Goal: Transaction & Acquisition: Purchase product/service

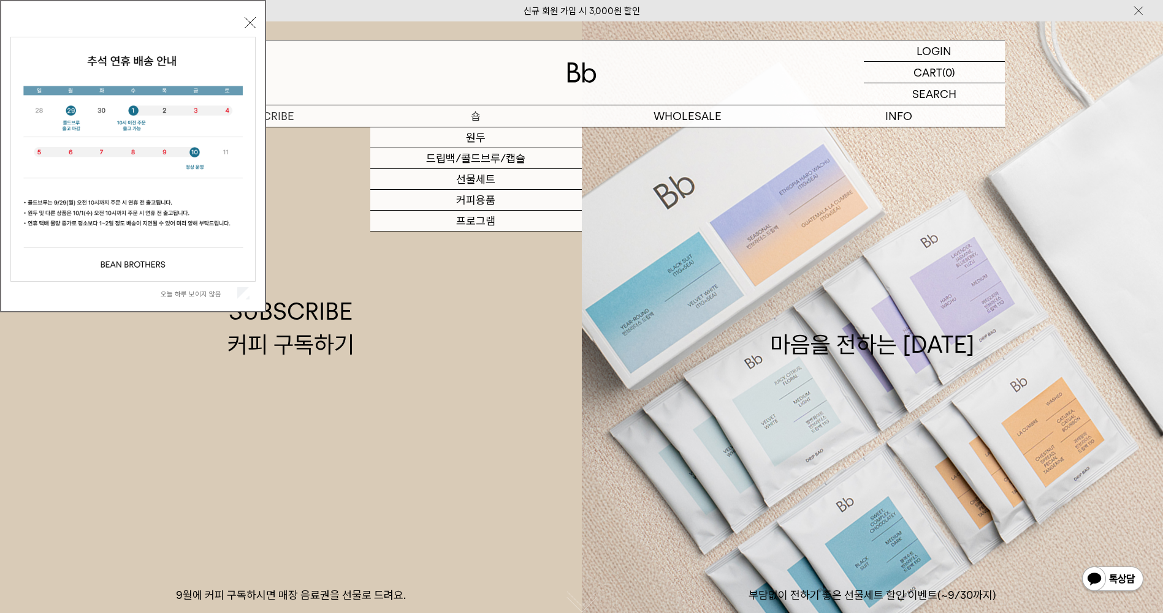
click at [469, 116] on p "숍" at bounding box center [475, 115] width 211 height 21
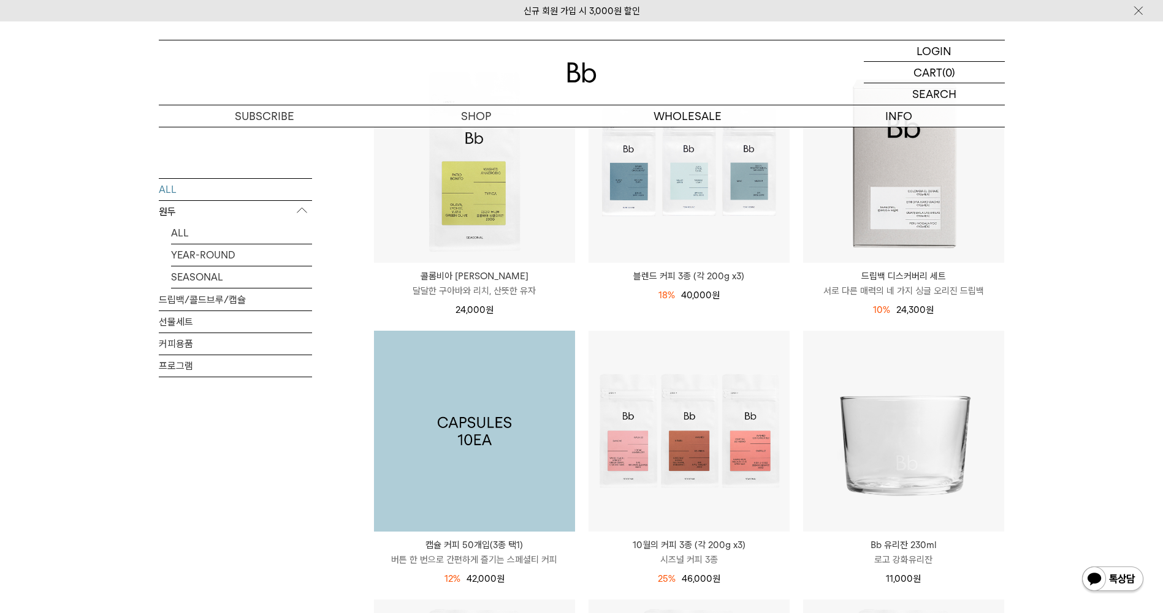
scroll to position [306, 0]
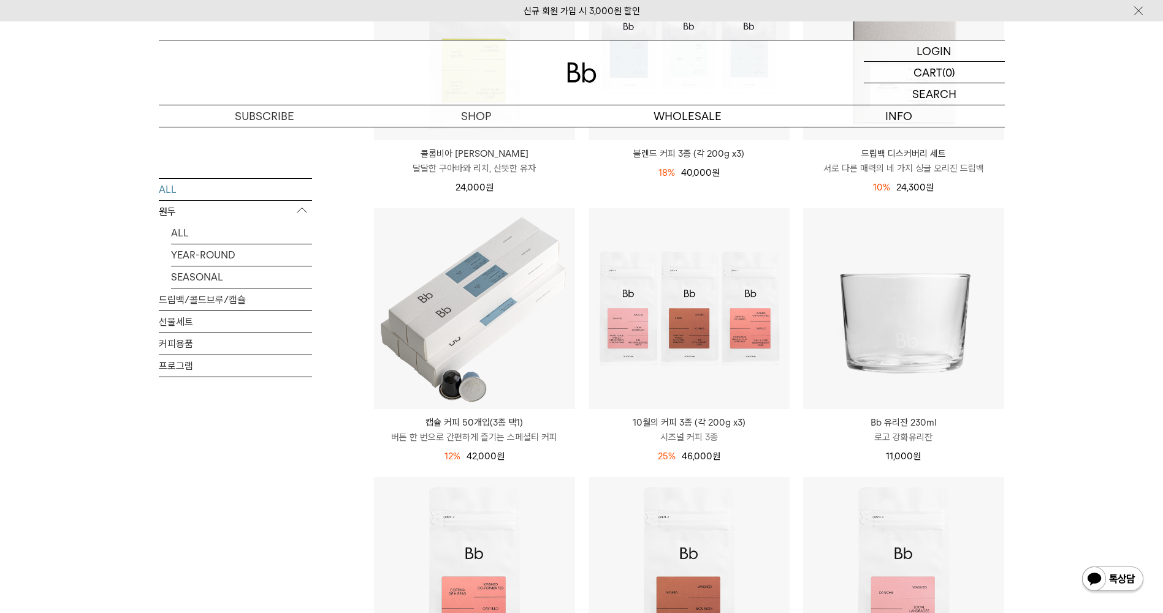
click at [173, 207] on p "원두" at bounding box center [235, 211] width 153 height 22
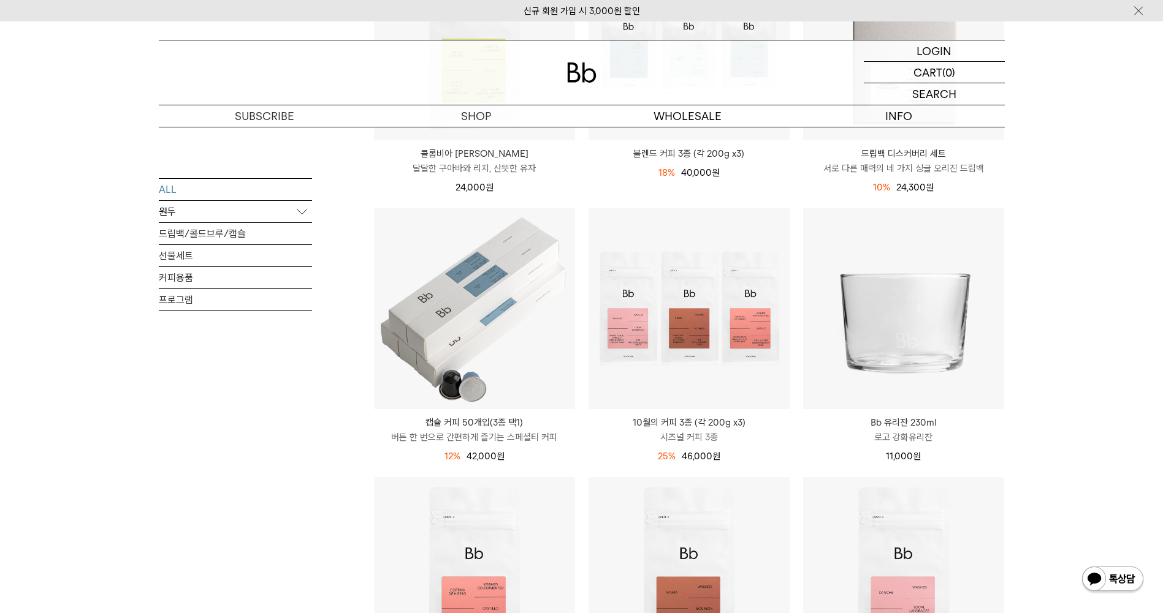
click at [180, 213] on p "원두" at bounding box center [235, 211] width 153 height 22
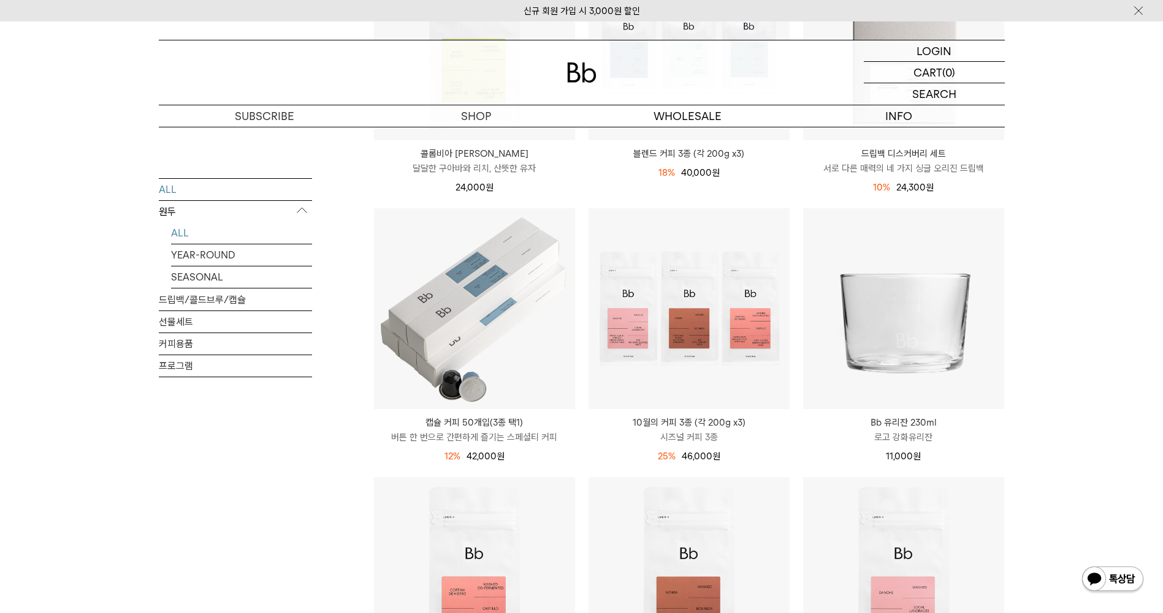
click at [174, 232] on link "ALL" at bounding box center [241, 232] width 141 height 21
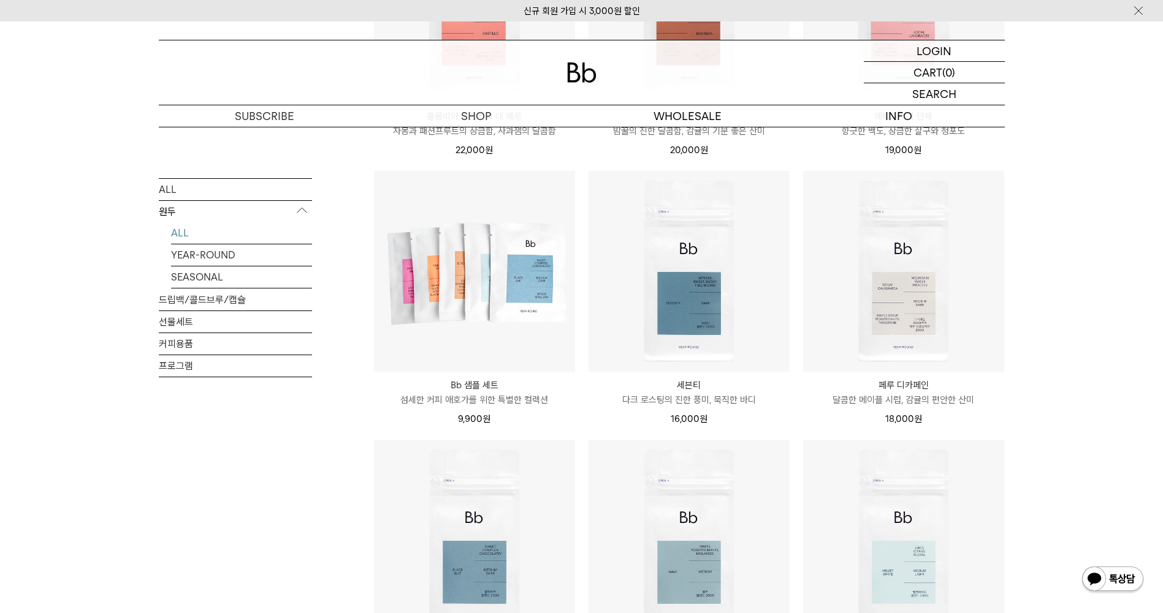
scroll to position [674, 0]
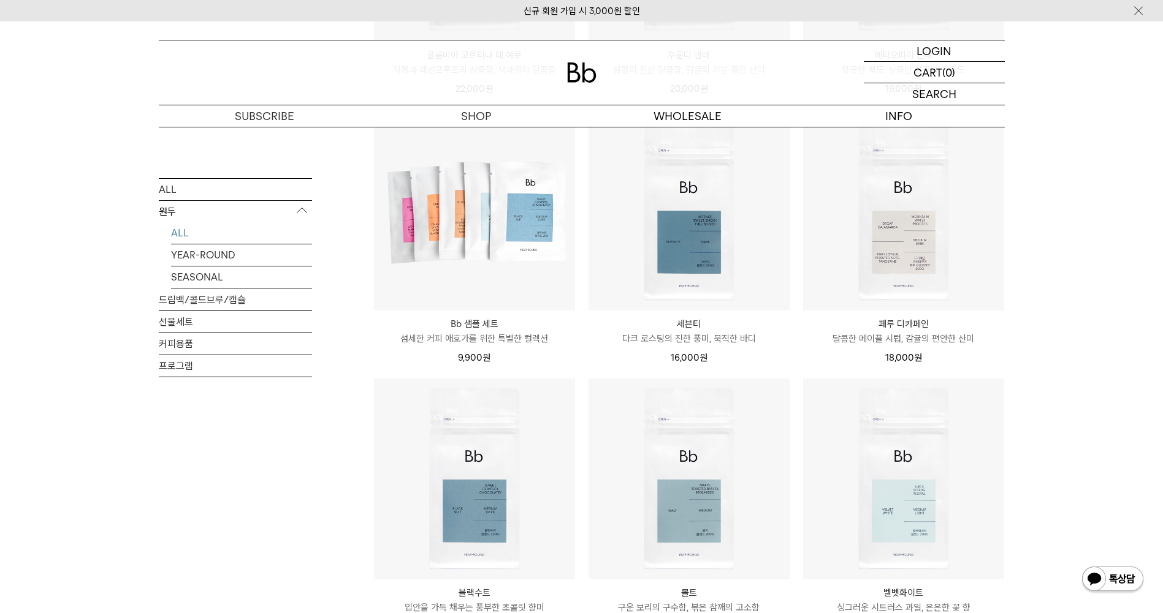
click at [1096, 590] on img at bounding box center [1113, 580] width 64 height 29
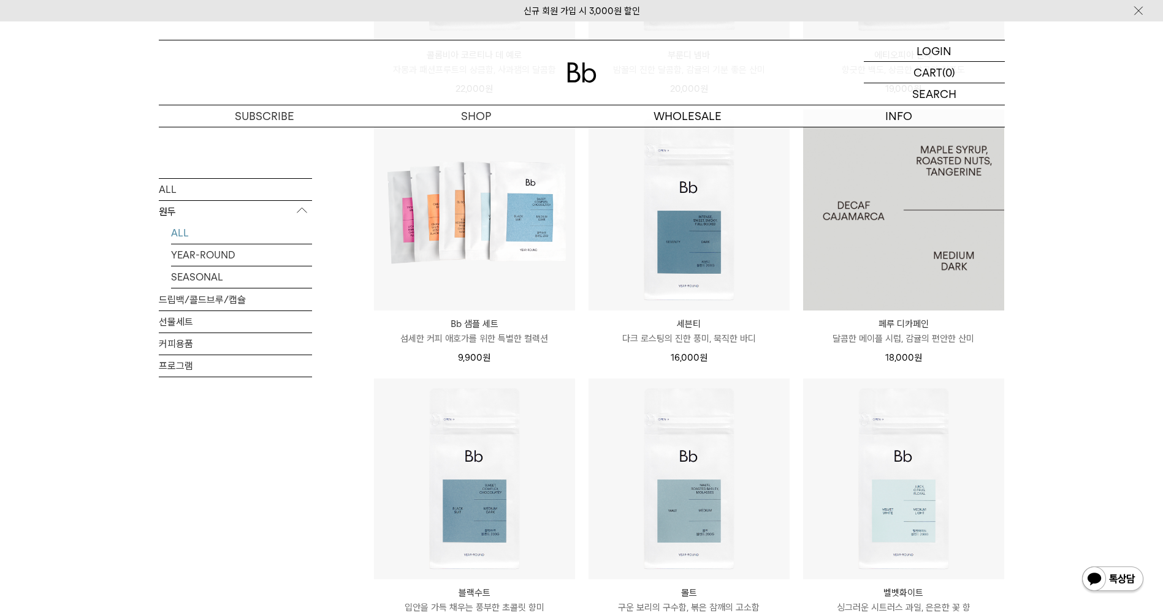
click at [919, 259] on img at bounding box center [903, 210] width 201 height 201
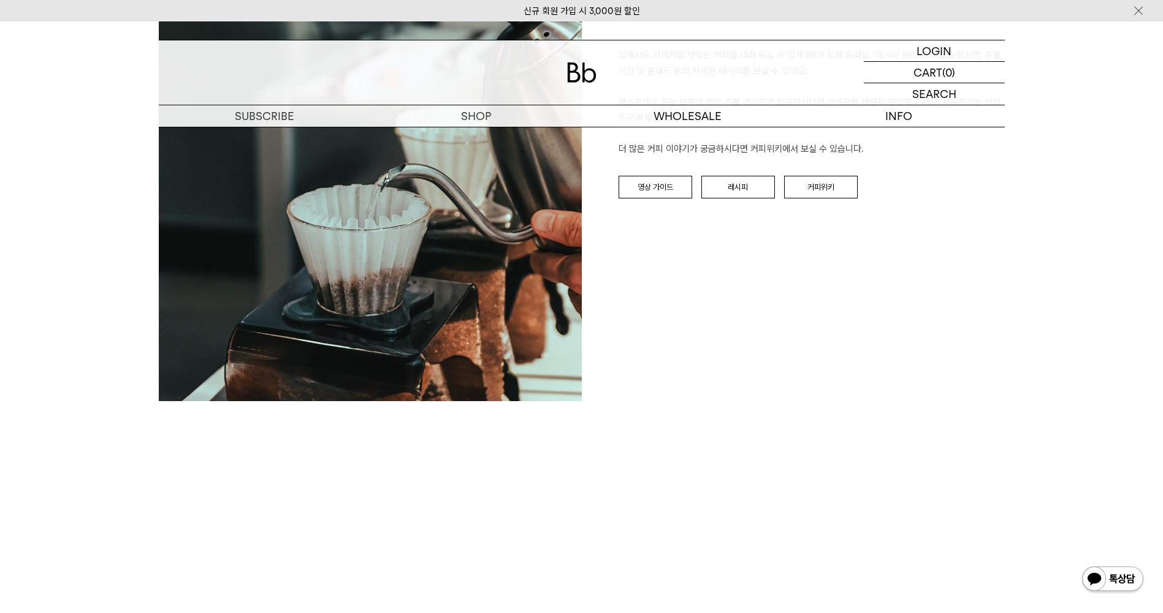
scroll to position [1471, 0]
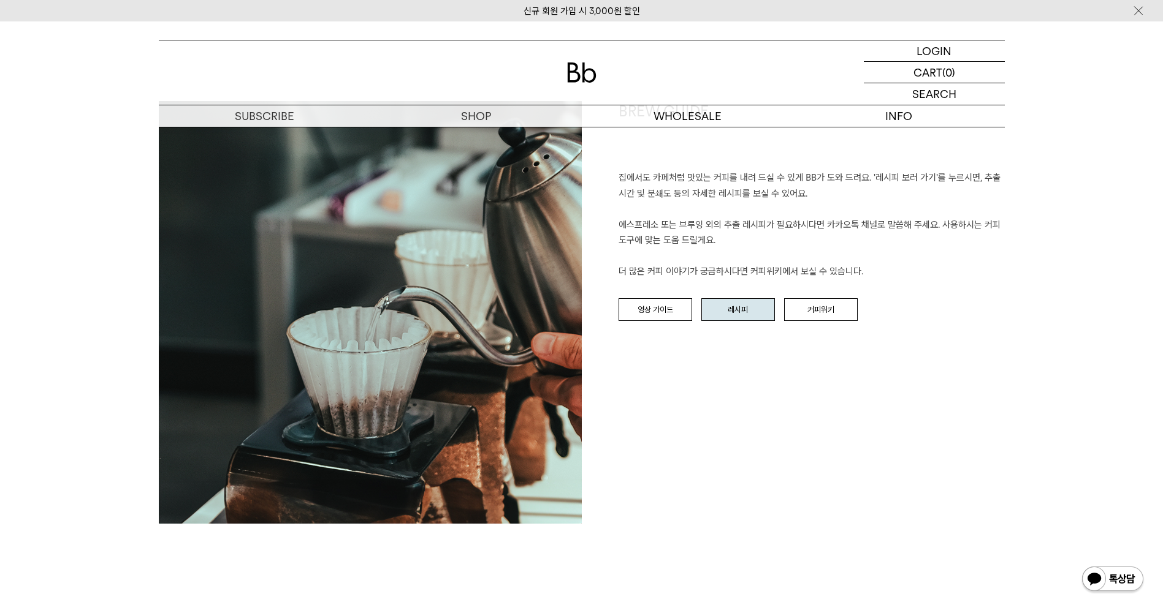
click at [744, 311] on link "레시피" at bounding box center [738, 309] width 74 height 23
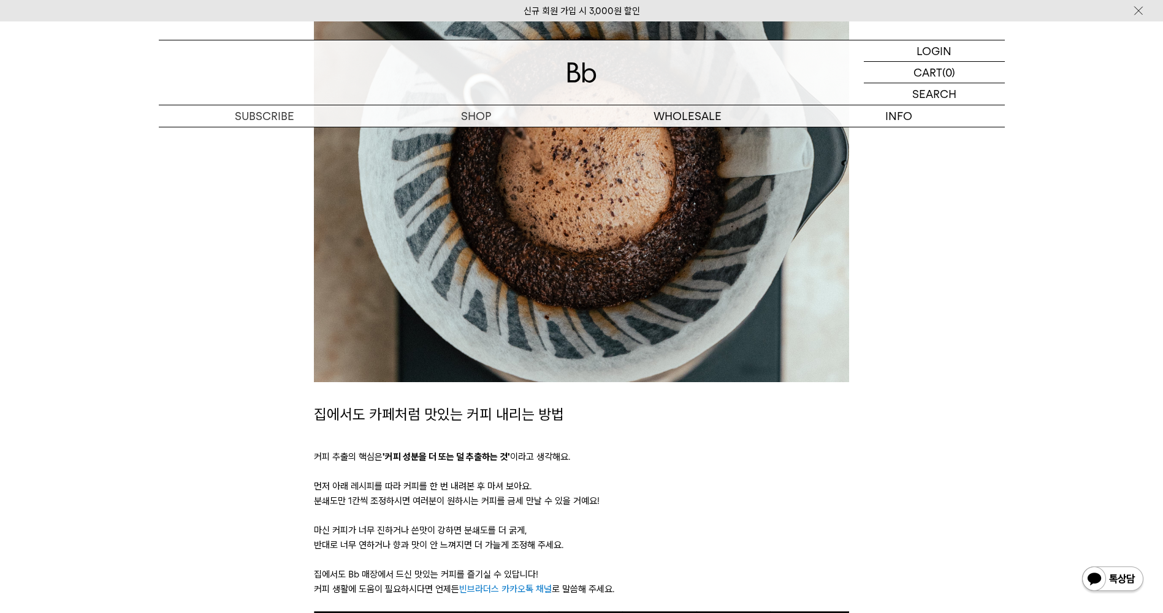
scroll to position [123, 0]
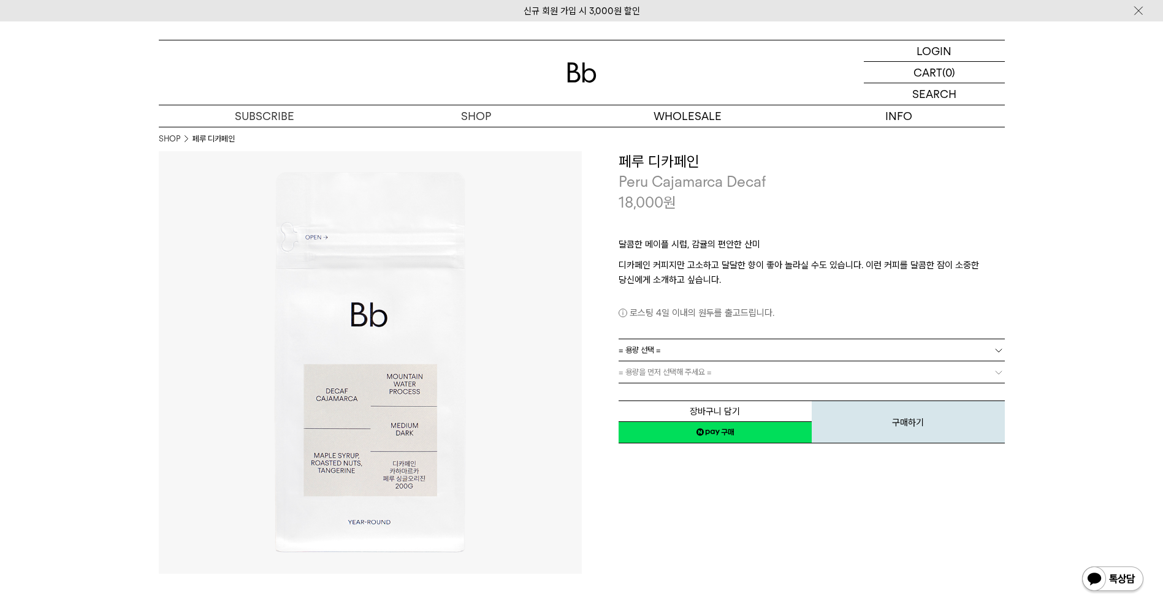
click at [765, 438] on link "네이버페이 구매하기" at bounding box center [714, 433] width 193 height 22
click at [708, 348] on link "= 용량 선택 =" at bounding box center [811, 350] width 386 height 21
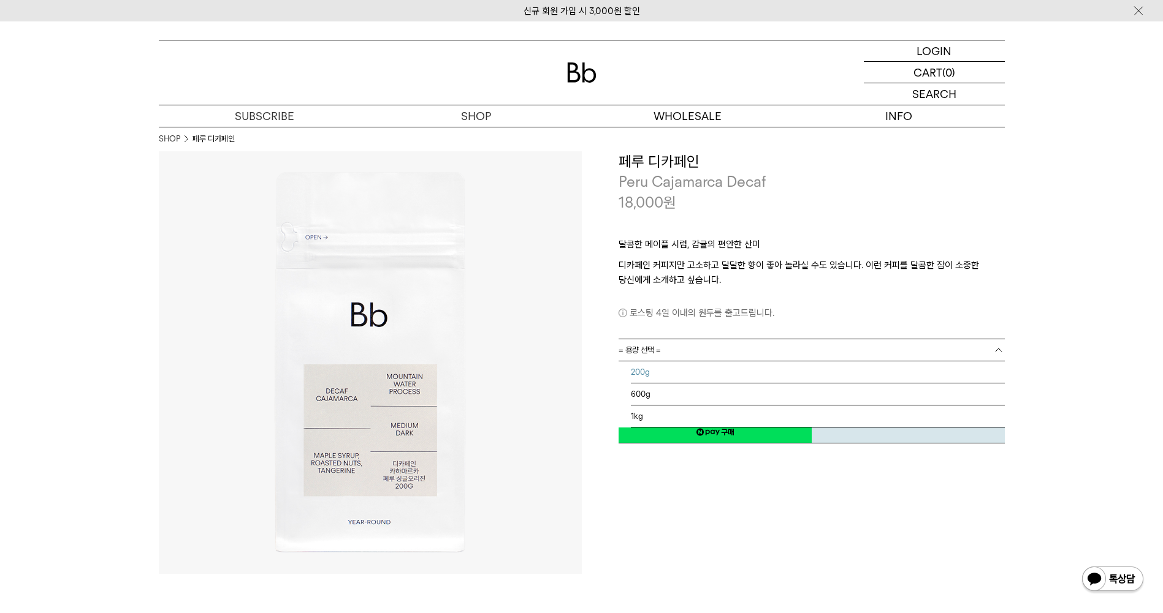
click at [705, 367] on li "200g" at bounding box center [818, 373] width 374 height 22
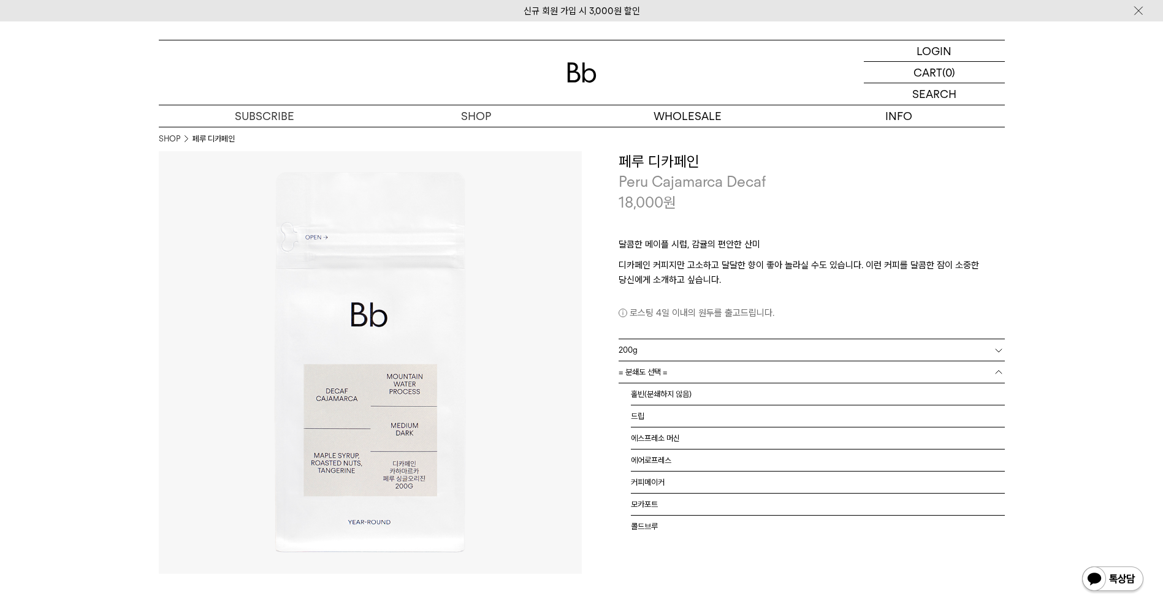
click at [704, 371] on link "= 분쇄도 선택 =" at bounding box center [811, 372] width 386 height 21
click at [702, 397] on li "홀빈(분쇄하지 않음)" at bounding box center [818, 395] width 374 height 22
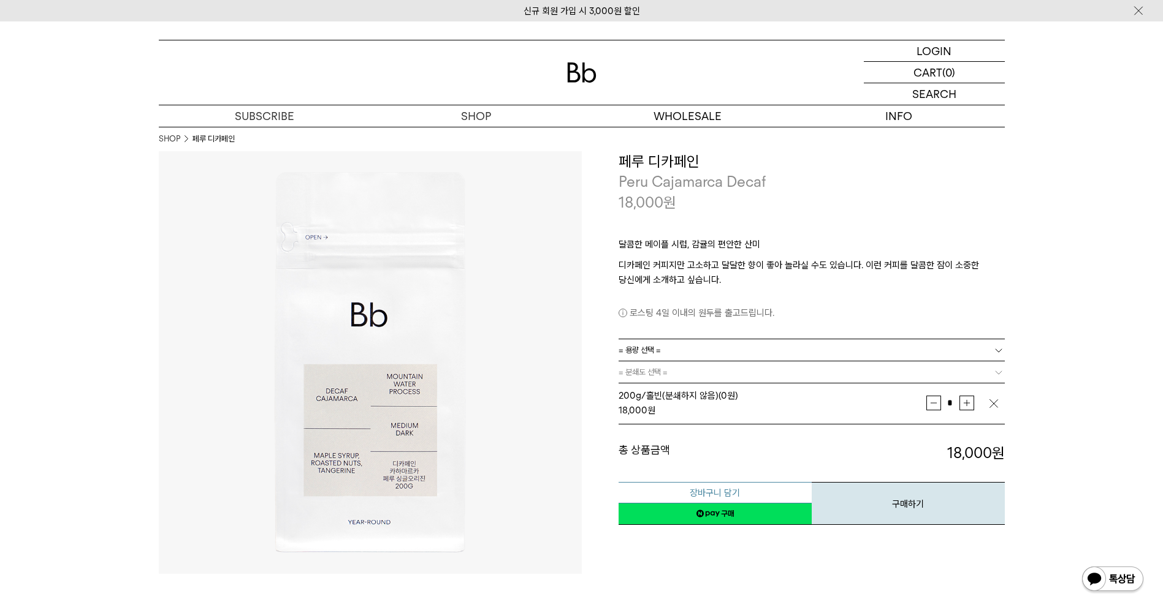
click at [711, 493] on button "장바구니 담기" at bounding box center [714, 492] width 193 height 21
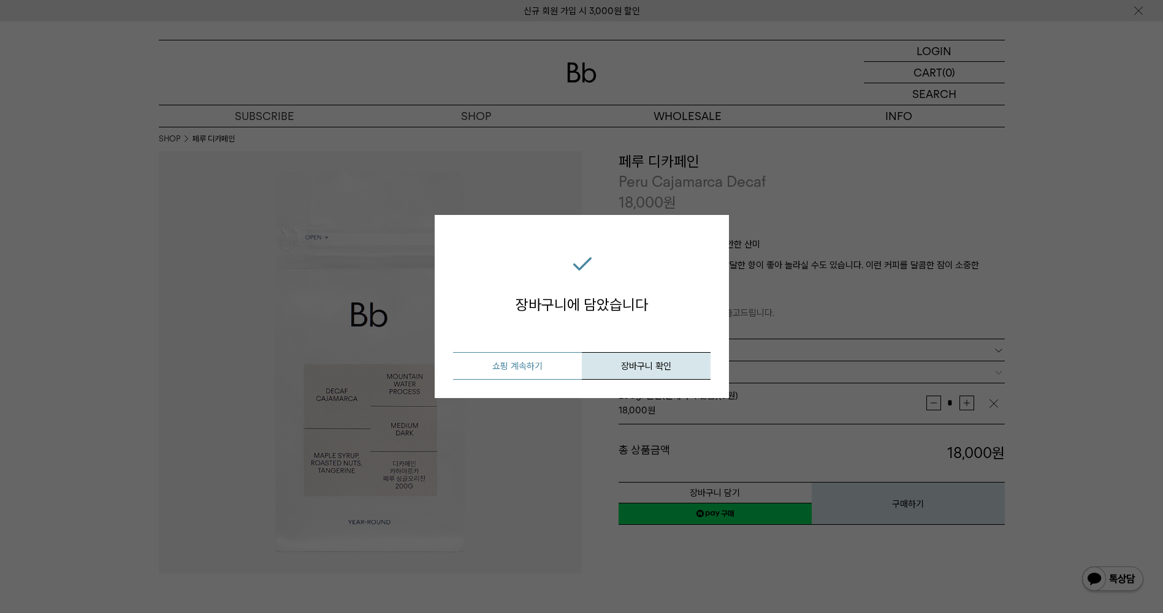
click at [523, 353] on button "쇼핑 계속하기" at bounding box center [517, 366] width 129 height 28
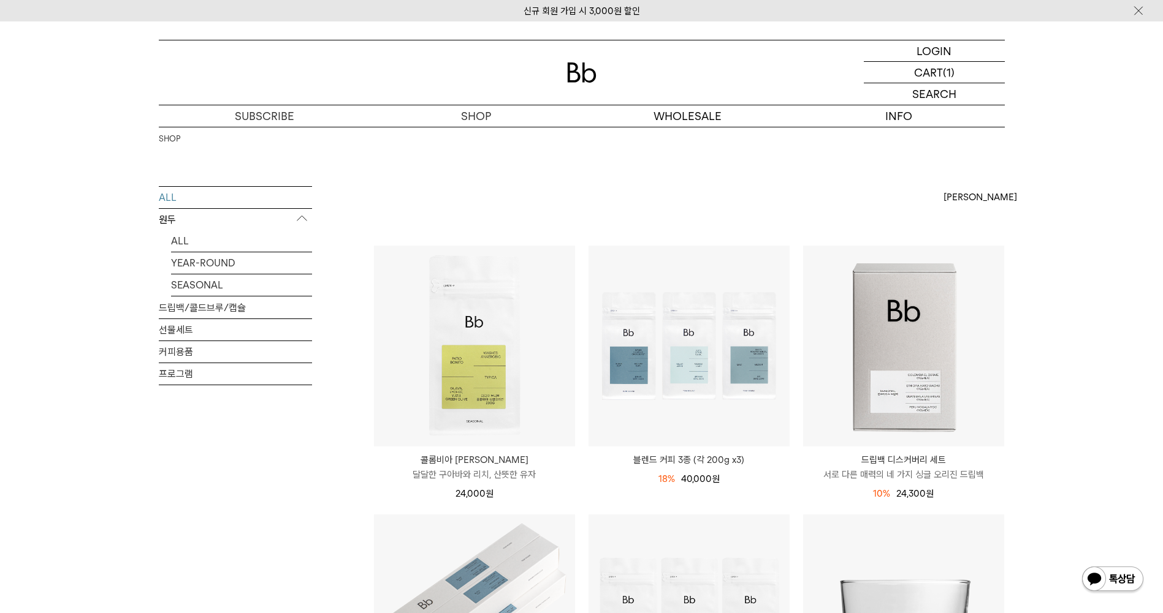
scroll to position [123, 0]
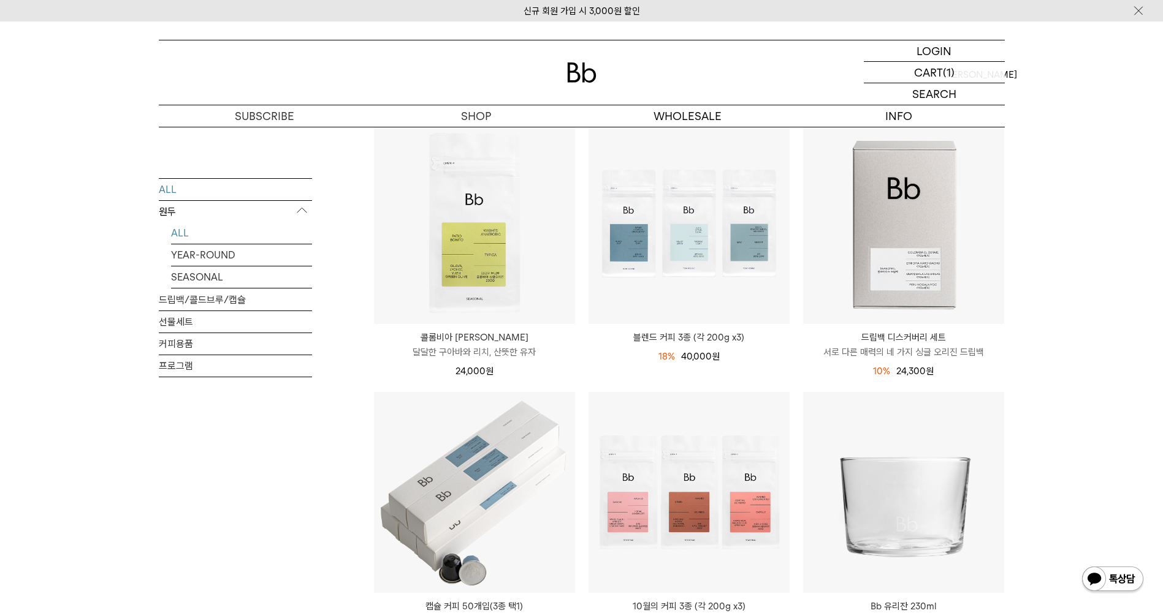
click at [177, 231] on link "ALL" at bounding box center [241, 232] width 141 height 21
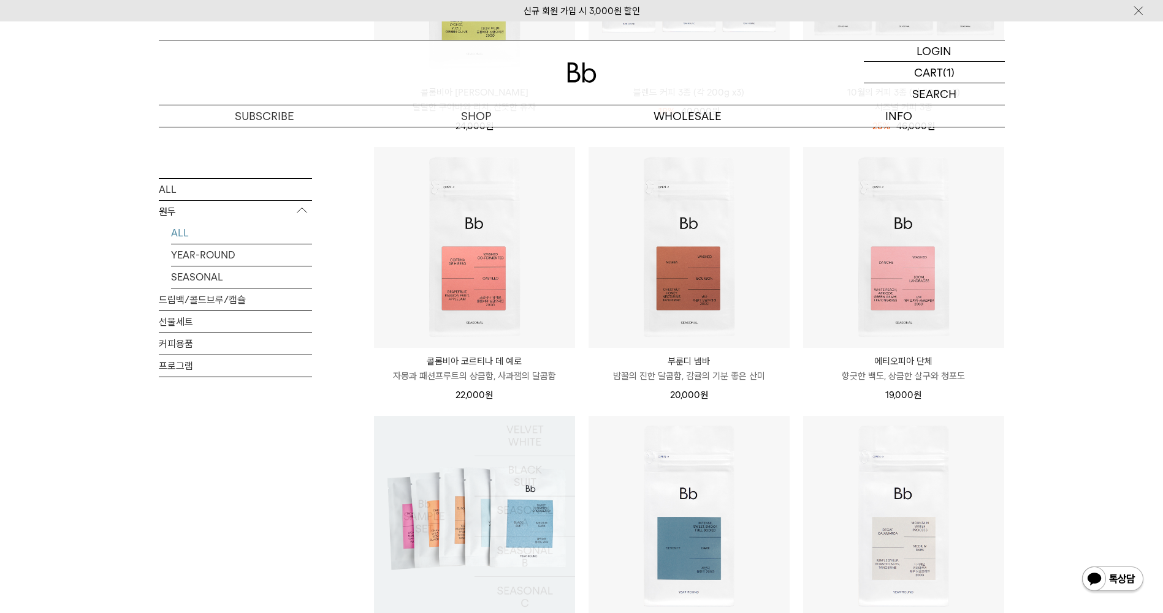
scroll to position [429, 0]
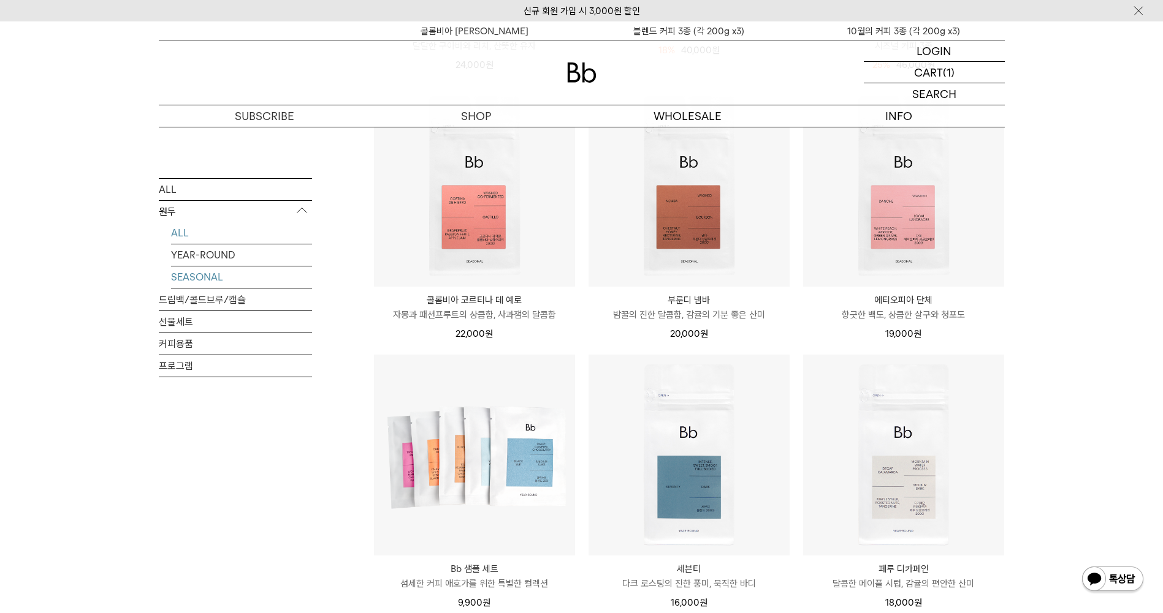
click at [183, 274] on link "SEASONAL" at bounding box center [241, 276] width 141 height 21
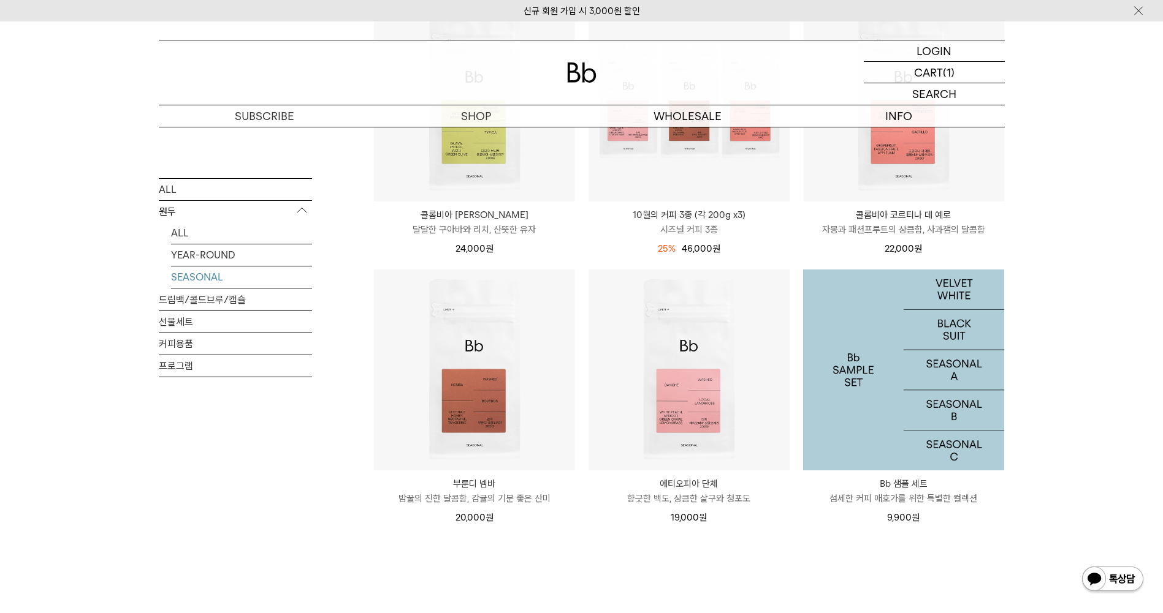
scroll to position [184, 0]
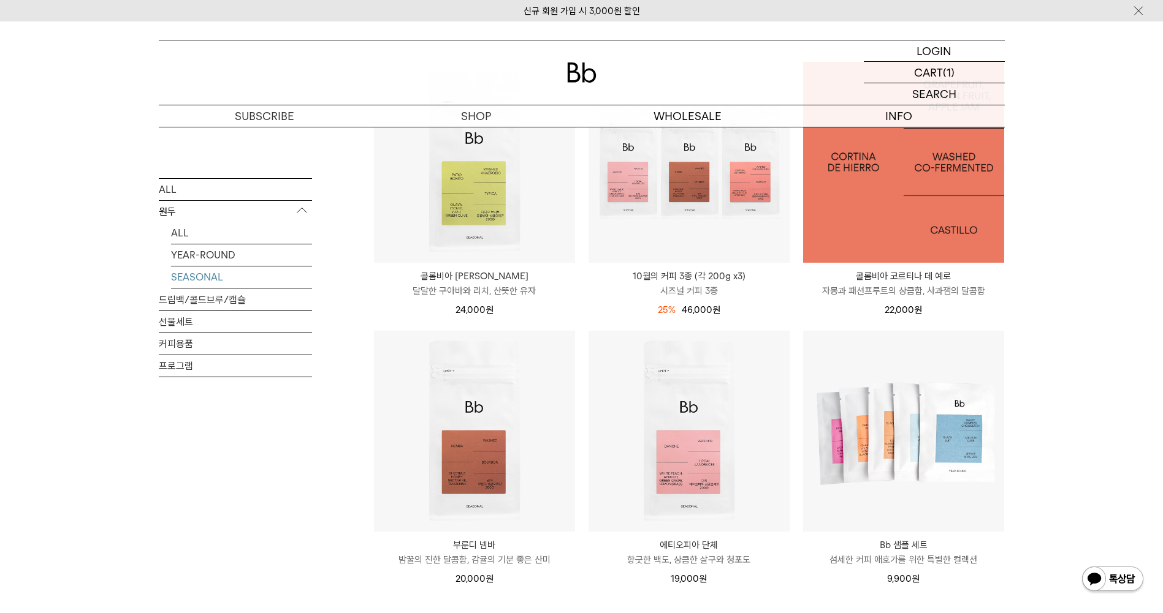
click at [904, 233] on img at bounding box center [903, 162] width 201 height 201
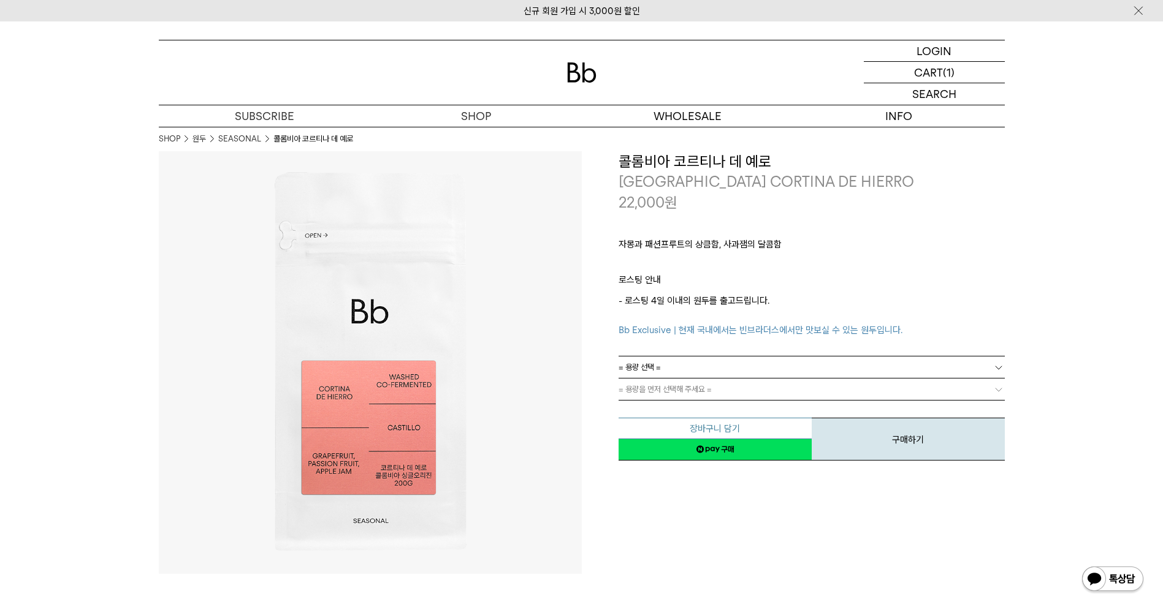
click at [739, 426] on button "장바구니 담기" at bounding box center [714, 428] width 193 height 21
click at [696, 367] on link "= 용량 선택 =" at bounding box center [811, 367] width 386 height 21
click at [692, 390] on li "200g" at bounding box center [818, 390] width 374 height 22
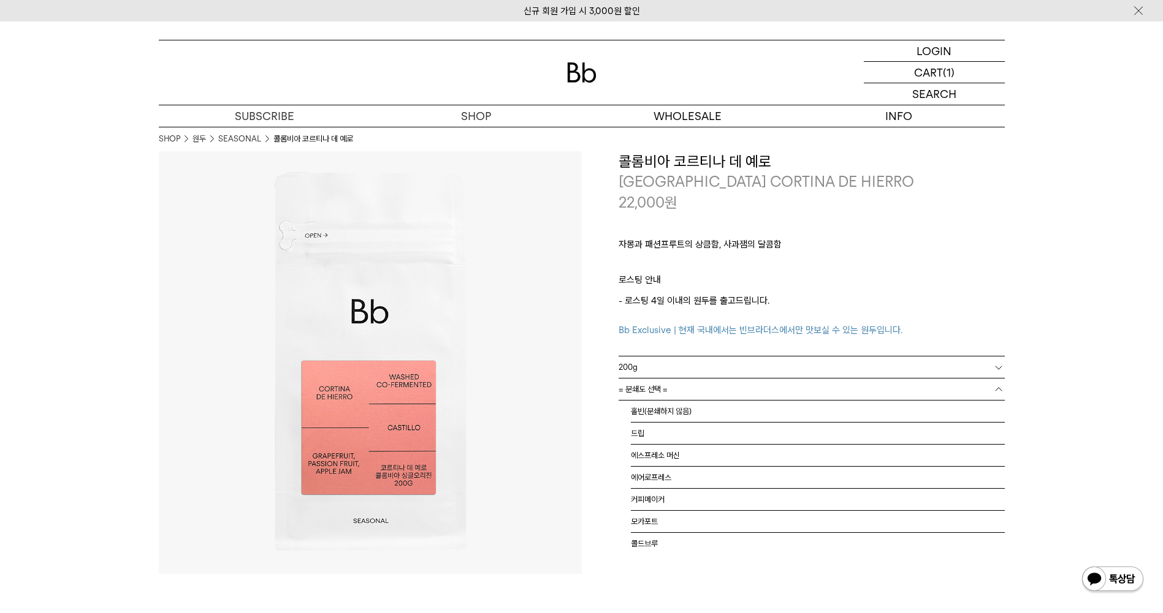
click at [693, 389] on link "= 분쇄도 선택 =" at bounding box center [811, 389] width 386 height 21
click at [688, 406] on li "홀빈(분쇄하지 않음)" at bounding box center [818, 412] width 374 height 22
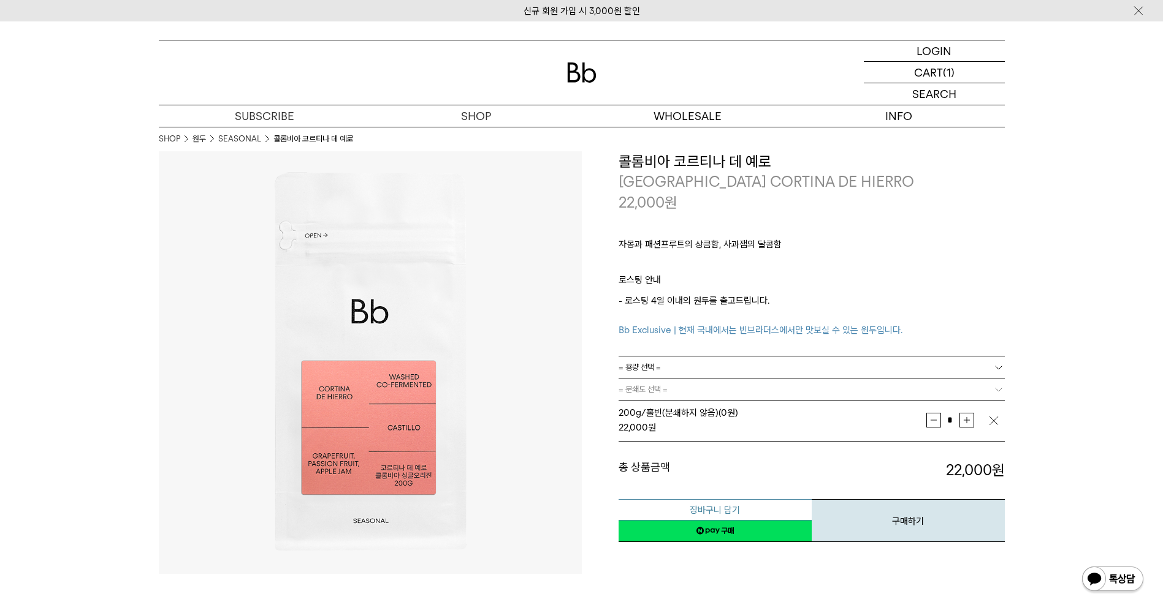
click at [701, 504] on button "장바구니 담기" at bounding box center [714, 510] width 193 height 21
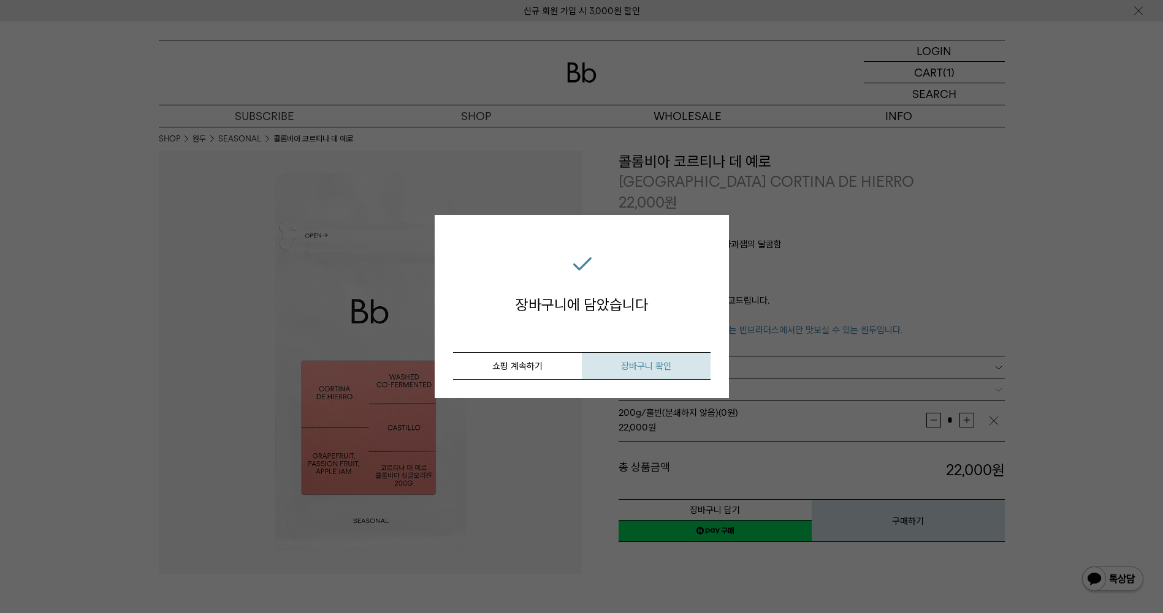
click at [616, 363] on button "장바구니 확인" at bounding box center [646, 366] width 129 height 28
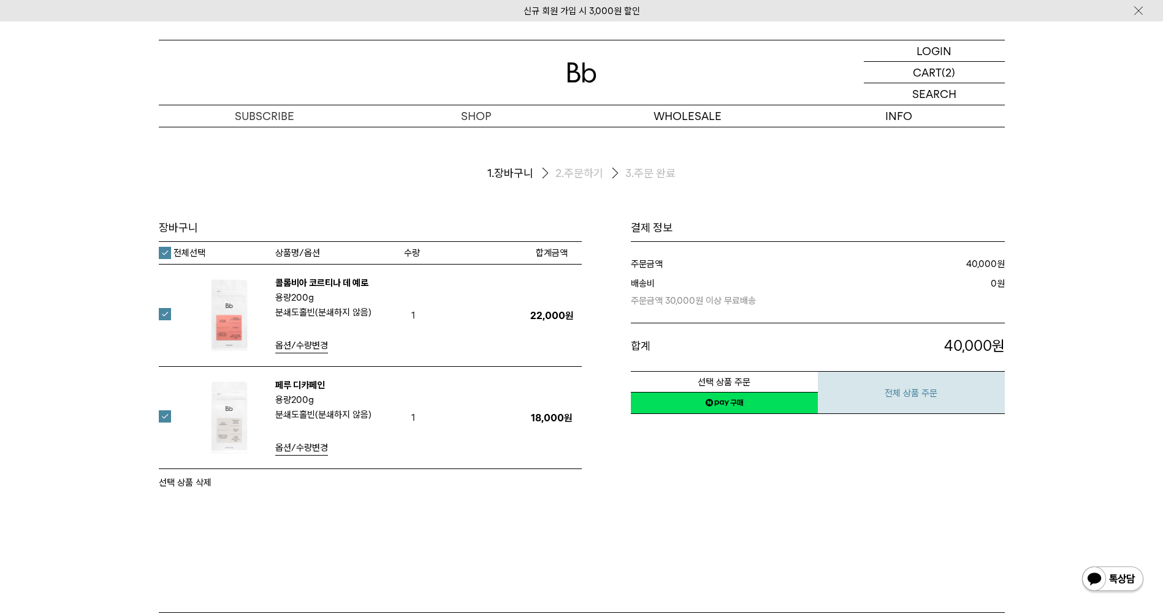
click at [908, 393] on button "전체 상품 주문" at bounding box center [911, 392] width 187 height 43
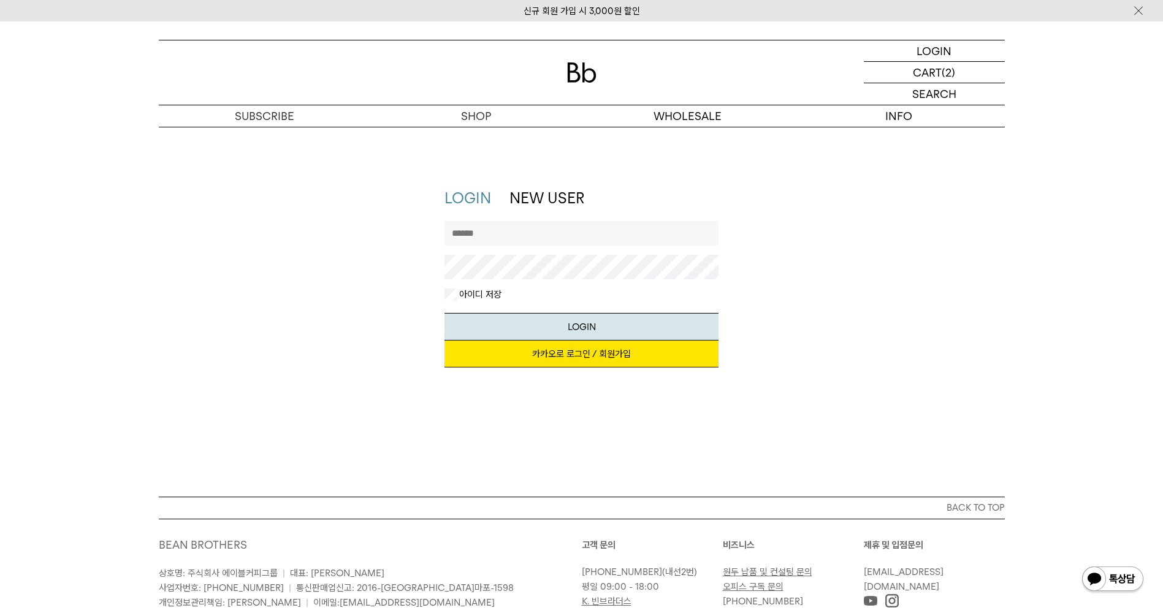
click at [567, 232] on input "text" at bounding box center [581, 233] width 274 height 25
click at [386, 203] on div "LOGIN NEW USER 지금 가입하시면 3,000원 쿠폰과 매월 회원 전용 커피 혜택을 드려요. 카카오로 로그인 / 회원가입 아이디로 로그…" at bounding box center [582, 284] width 858 height 192
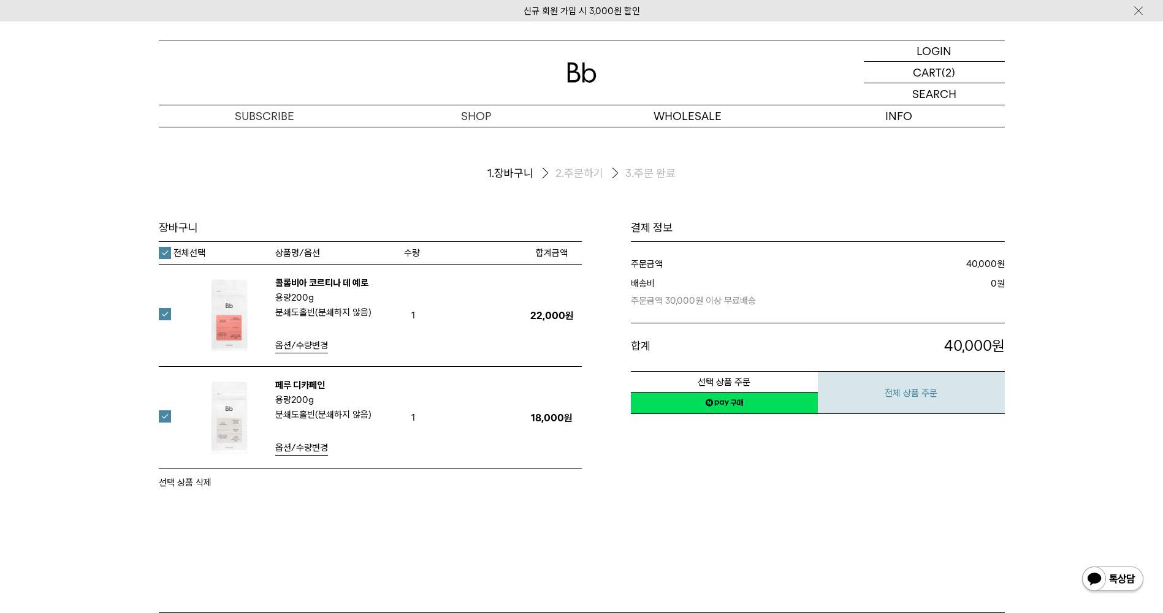
click at [904, 400] on button "전체 상품 주문" at bounding box center [911, 392] width 187 height 43
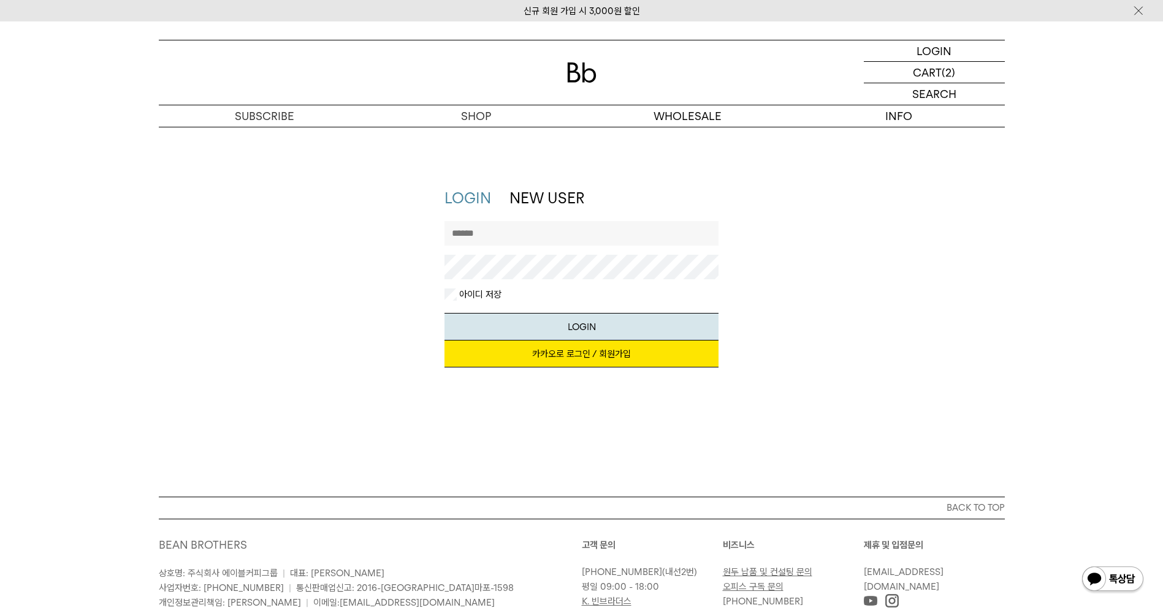
click at [580, 231] on input "text" at bounding box center [581, 233] width 274 height 25
type input "**********"
click at [573, 351] on link "카카오로 로그인 / 회원가입" at bounding box center [581, 354] width 274 height 27
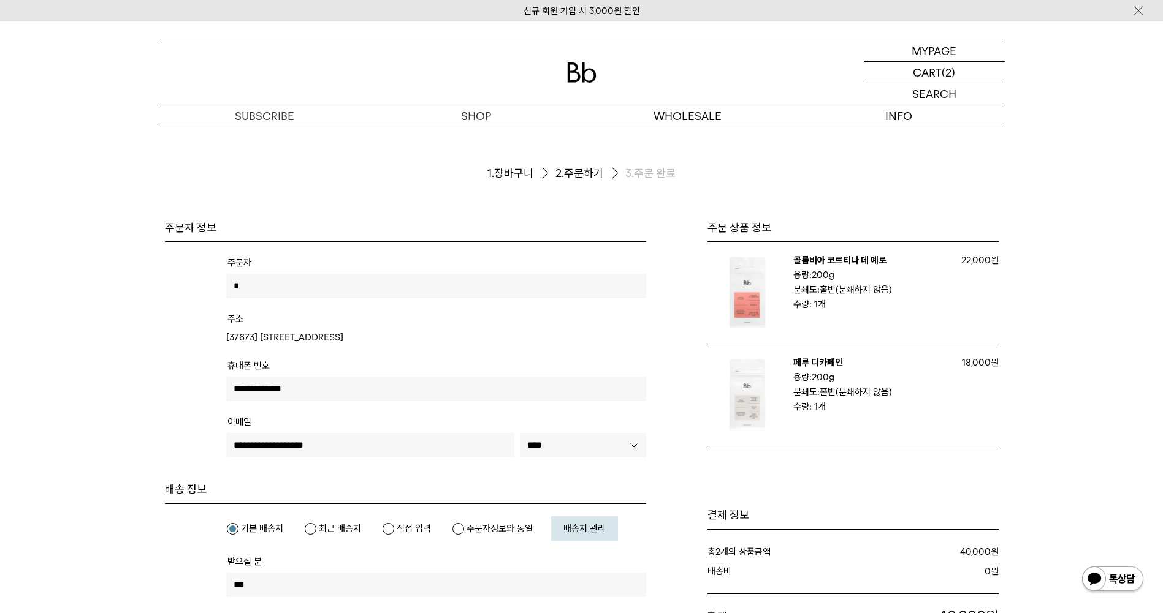
scroll to position [184, 0]
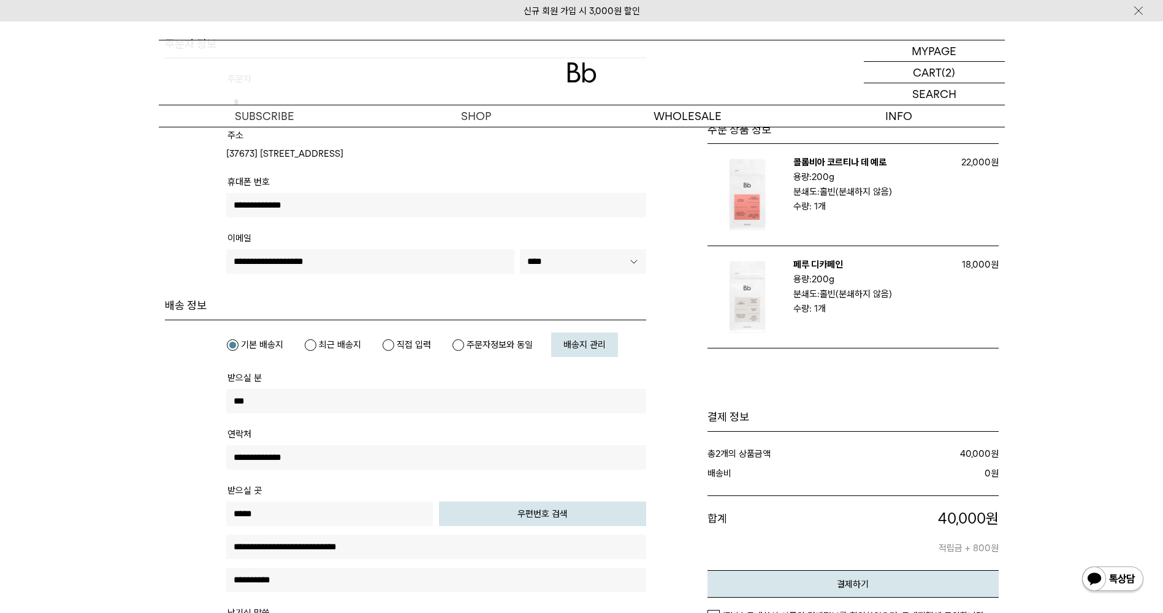
click at [335, 357] on div "기본 배송지 최근 배송지 직접 입력" at bounding box center [436, 345] width 420 height 25
click at [336, 349] on label "최근 배송지" at bounding box center [332, 345] width 57 height 12
click at [411, 344] on label "직접 입력" at bounding box center [406, 345] width 49 height 12
click at [365, 396] on tr "받으실 분" at bounding box center [436, 398] width 420 height 56
click at [364, 398] on input "text" at bounding box center [436, 401] width 420 height 25
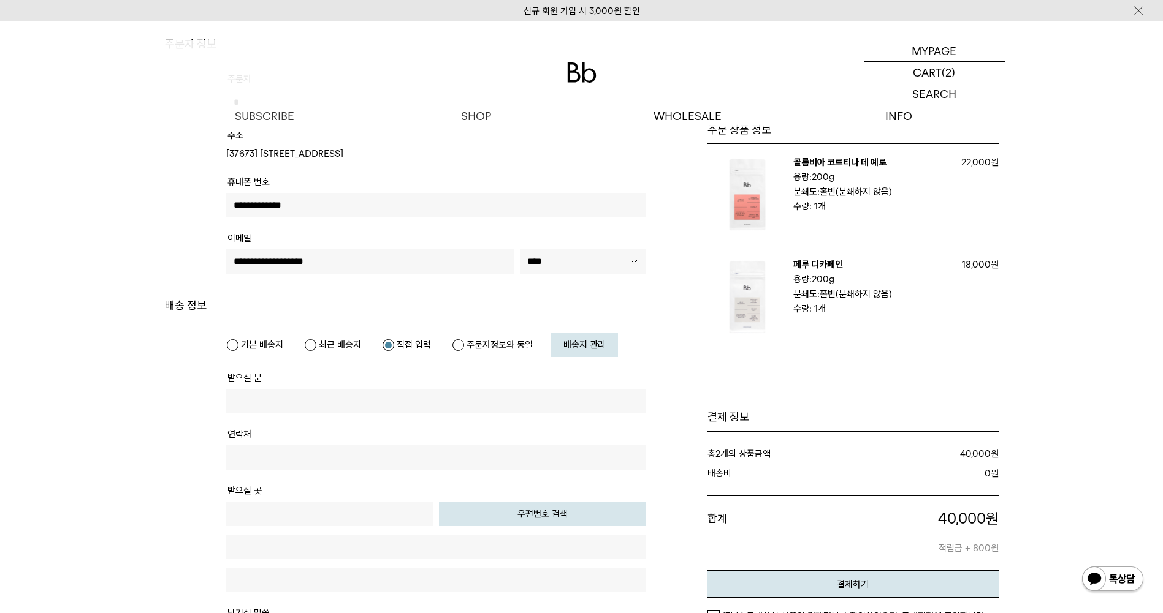
type input "***"
click at [348, 449] on input "text" at bounding box center [436, 458] width 420 height 25
type input "**********"
click at [340, 516] on input "text" at bounding box center [329, 514] width 207 height 25
click at [455, 517] on button "우편번호 검색" at bounding box center [542, 514] width 207 height 25
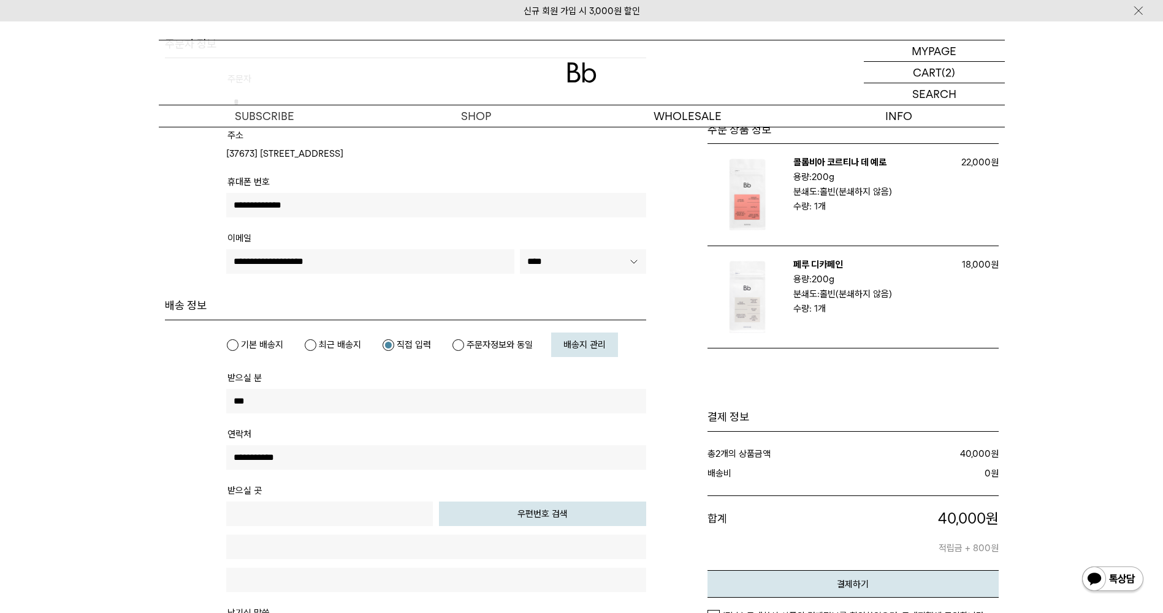
type input "*****"
type input "**********"
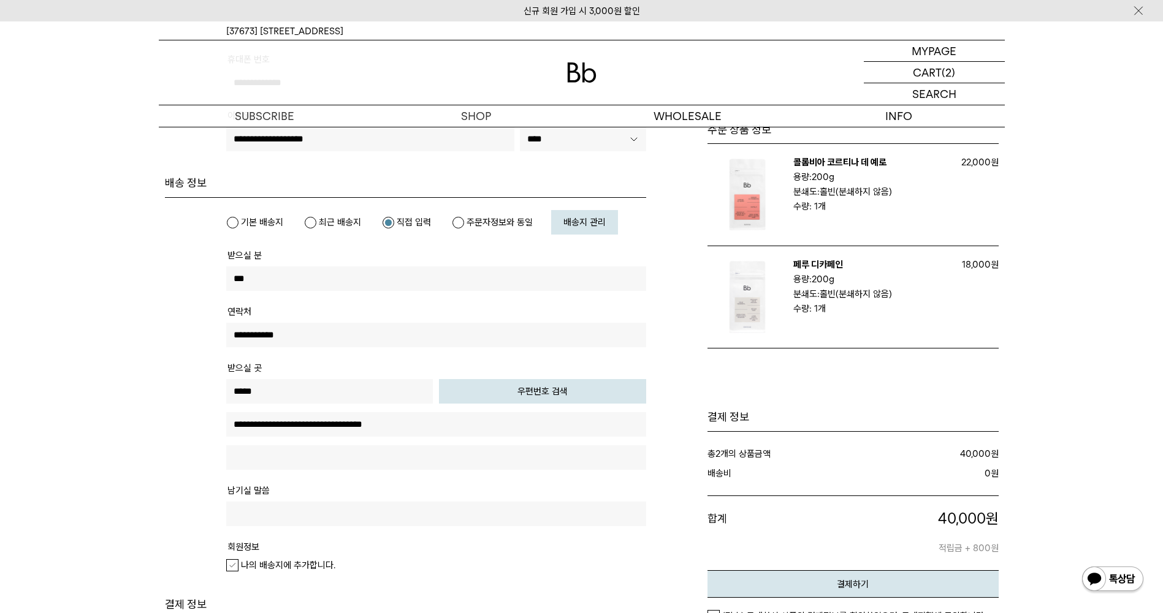
click at [351, 446] on input "text" at bounding box center [436, 458] width 420 height 25
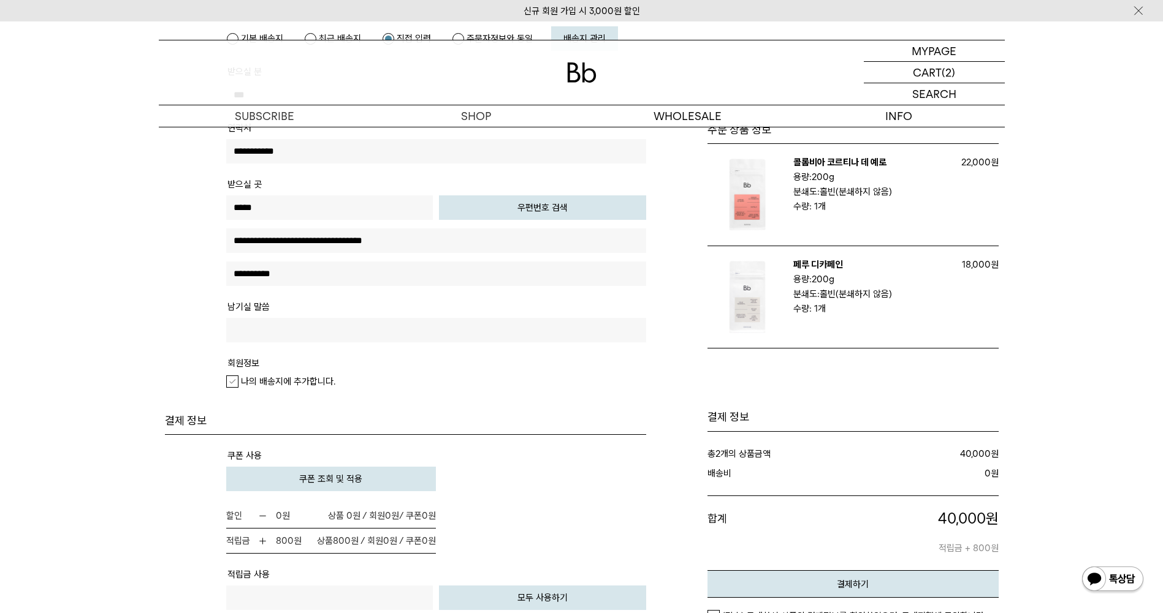
scroll to position [613, 0]
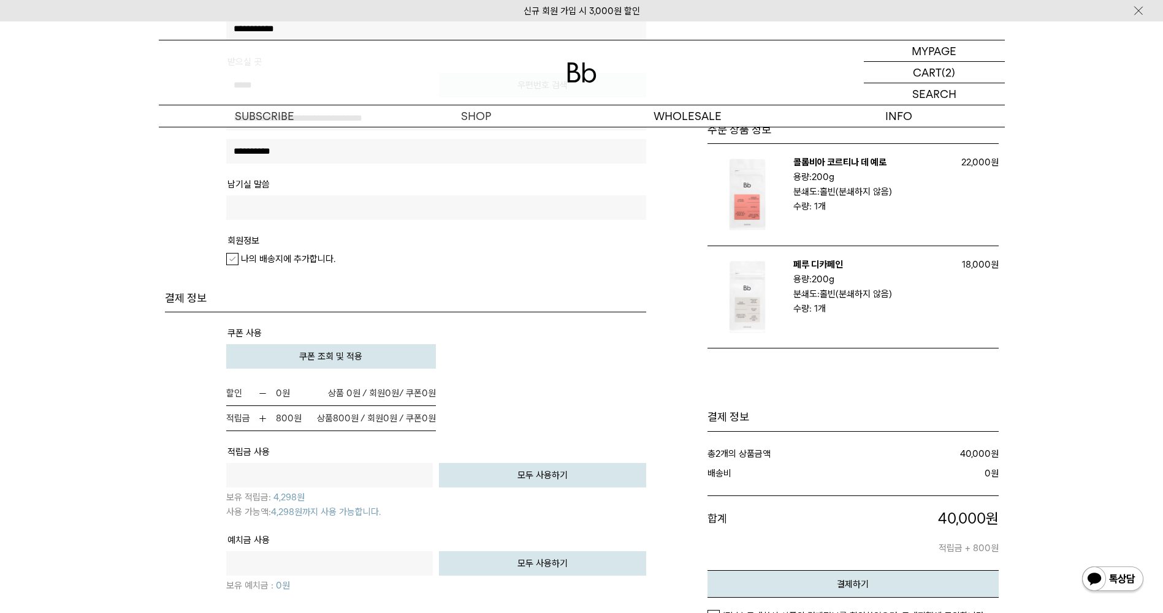
type input "**********"
click at [478, 483] on button "모두 사용하기" at bounding box center [542, 475] width 207 height 25
type input "****"
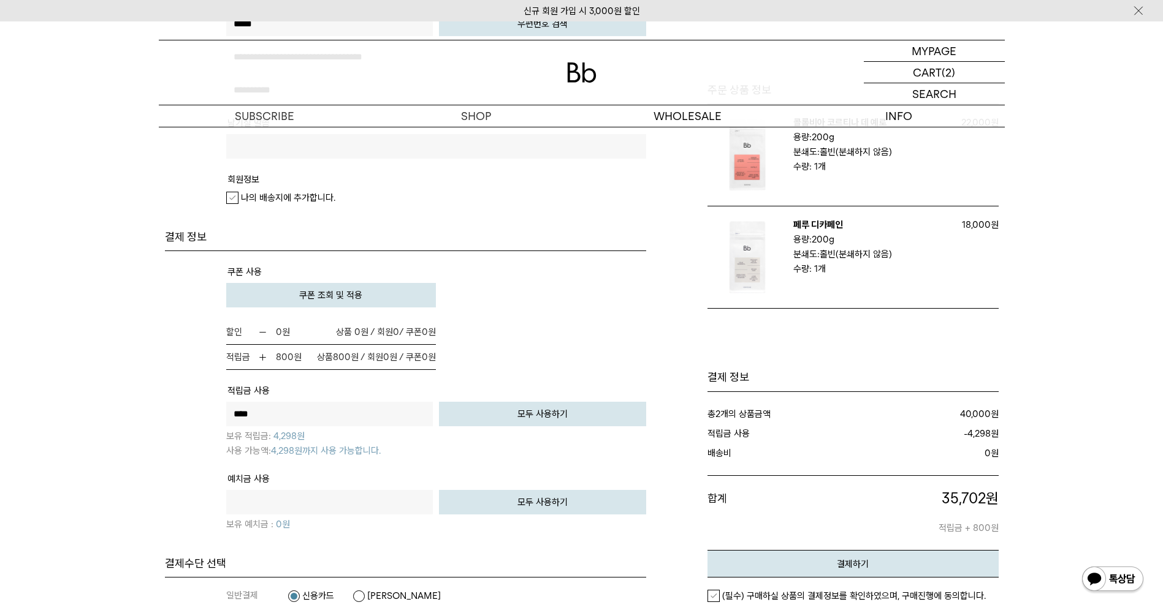
scroll to position [797, 0]
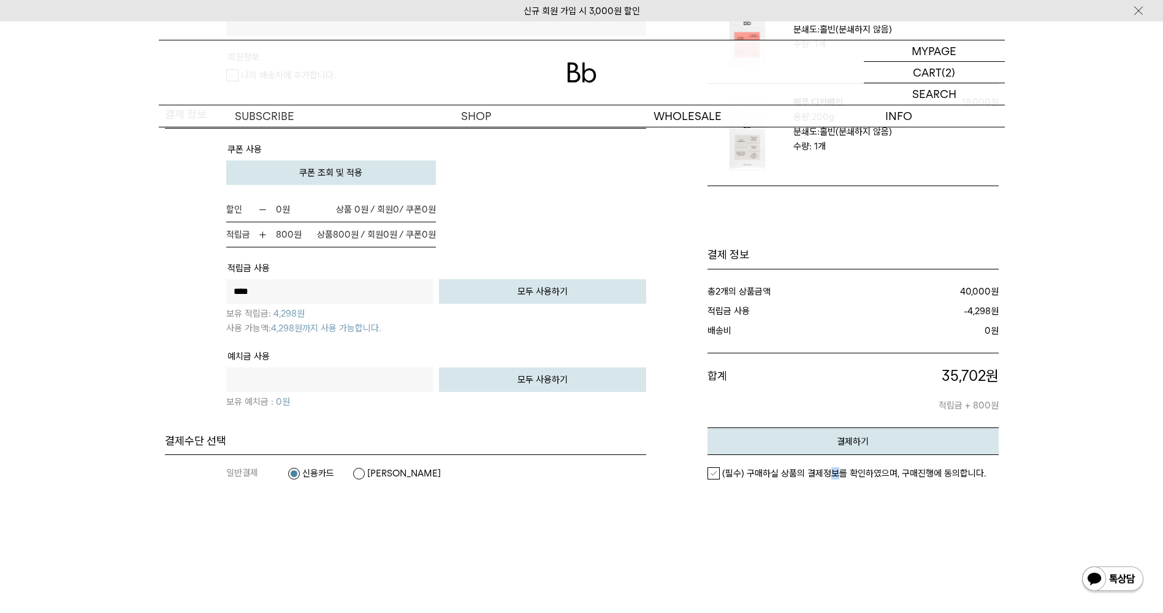
click at [834, 476] on em "(필수) 구매하실 상품의 결제정보를 확인하였으며, 구매진행에 동의합니다." at bounding box center [854, 473] width 264 height 11
drag, startPoint x: 834, startPoint y: 476, endPoint x: 771, endPoint y: 476, distance: 62.5
click at [771, 476] on em "(필수) 구매하실 상품의 결제정보를 확인하였으며, 구매진행에 동의합니다." at bounding box center [854, 473] width 264 height 11
click at [792, 447] on button "결제하기" at bounding box center [852, 442] width 291 height 28
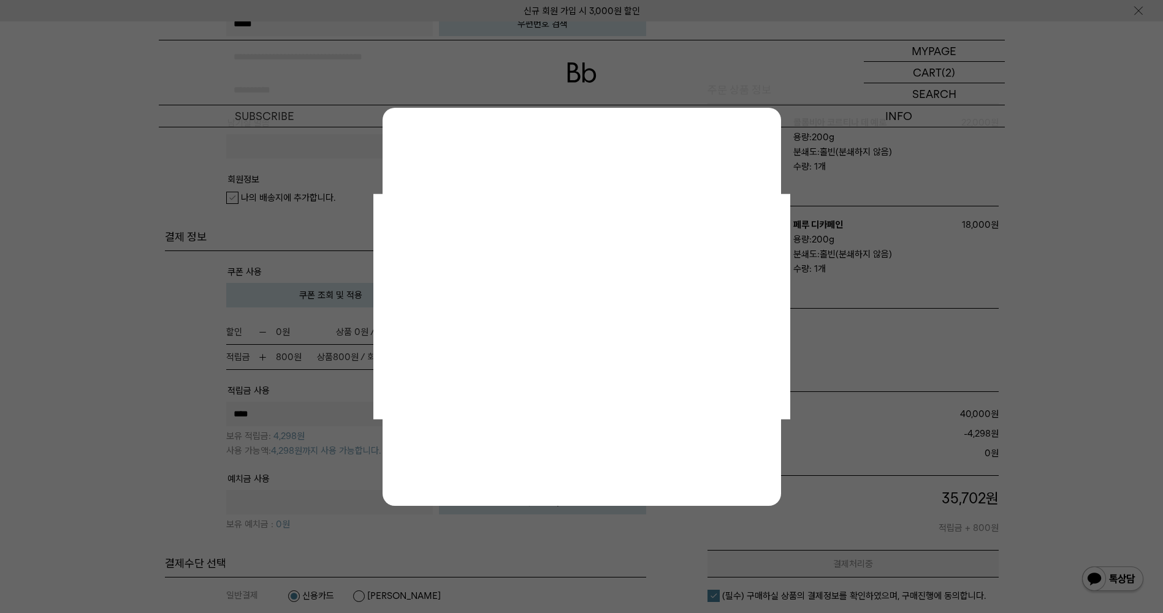
scroll to position [613, 0]
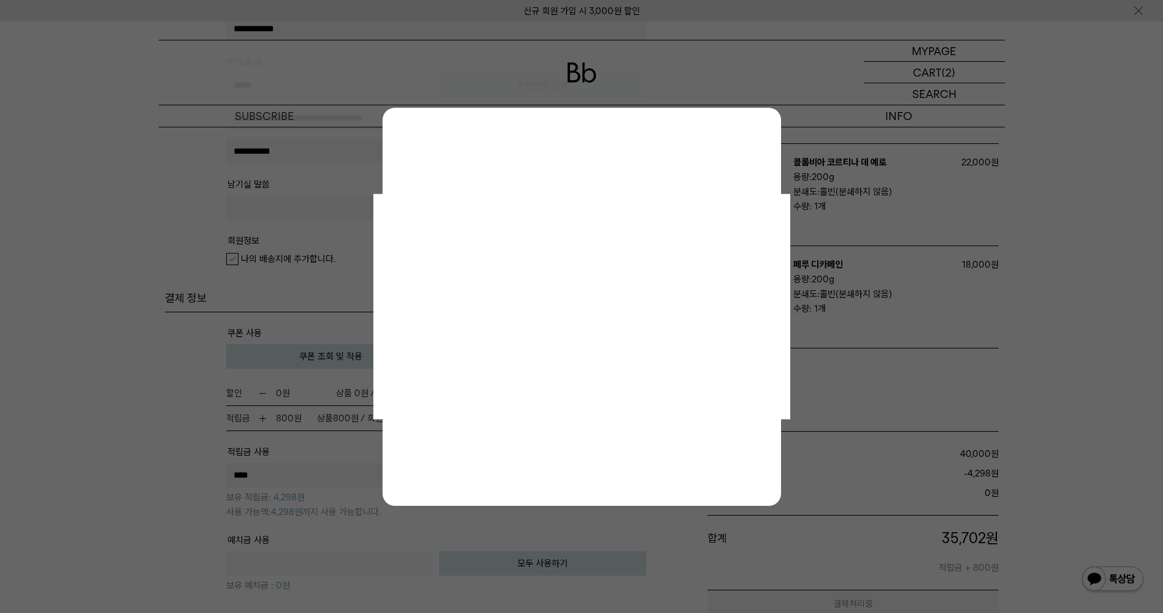
click at [156, 275] on div at bounding box center [581, 306] width 1163 height 613
